Goal: Information Seeking & Learning: Learn about a topic

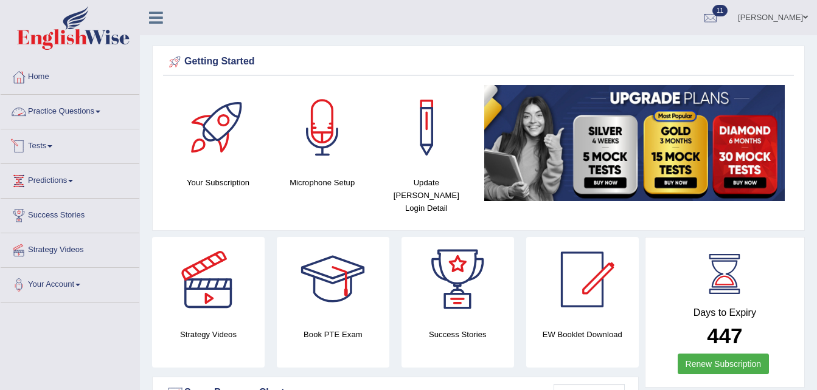
click at [111, 112] on link "Practice Questions" at bounding box center [70, 110] width 139 height 30
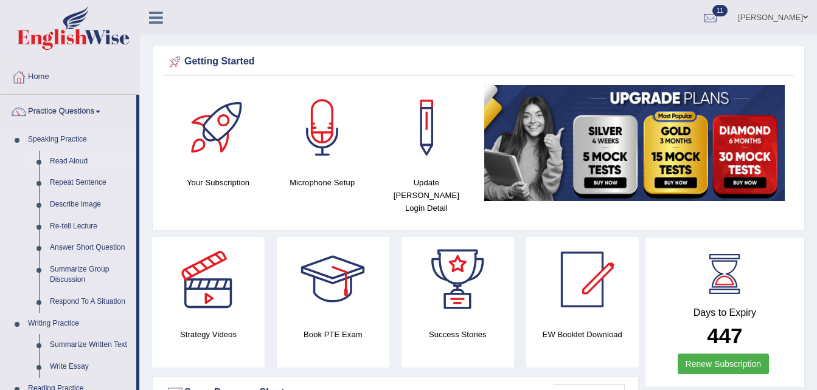
click at [72, 164] on link "Read Aloud" at bounding box center [90, 162] width 92 height 22
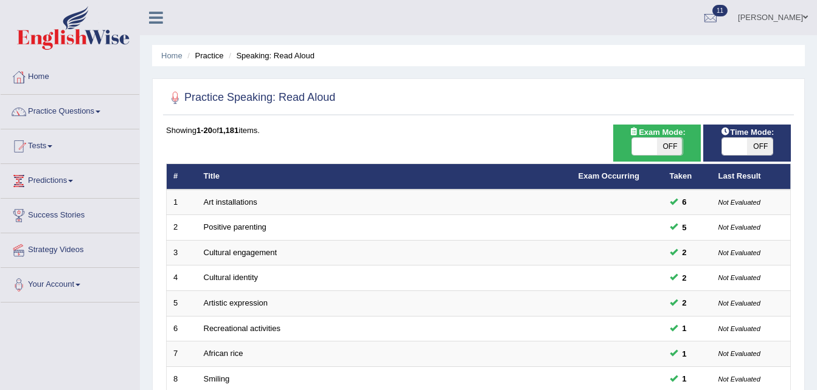
scroll to position [341, 0]
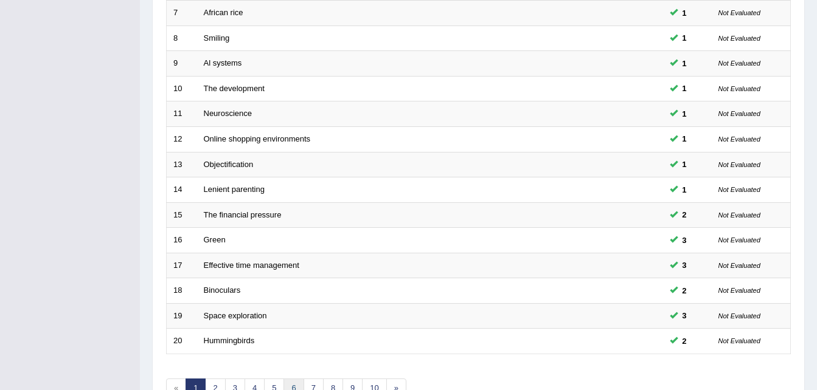
click at [288, 384] on link "6" at bounding box center [293, 389] width 20 height 20
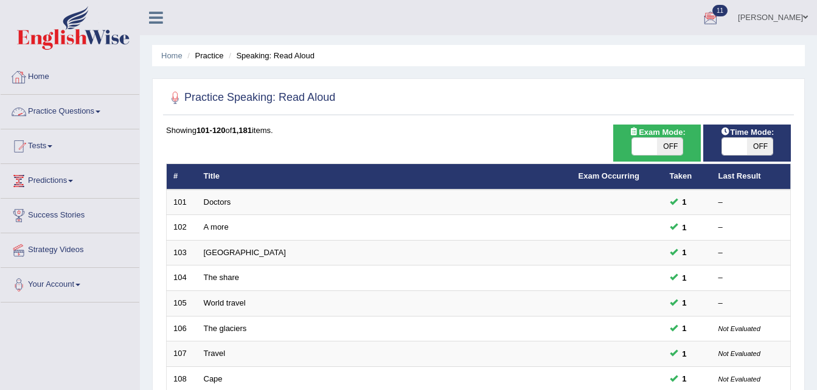
click at [90, 111] on link "Practice Questions" at bounding box center [70, 110] width 139 height 30
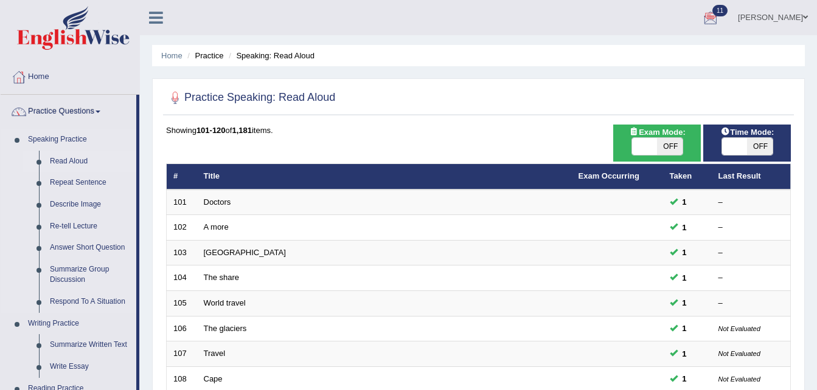
click at [70, 159] on link "Read Aloud" at bounding box center [90, 162] width 92 height 22
